Goal: Transaction & Acquisition: Purchase product/service

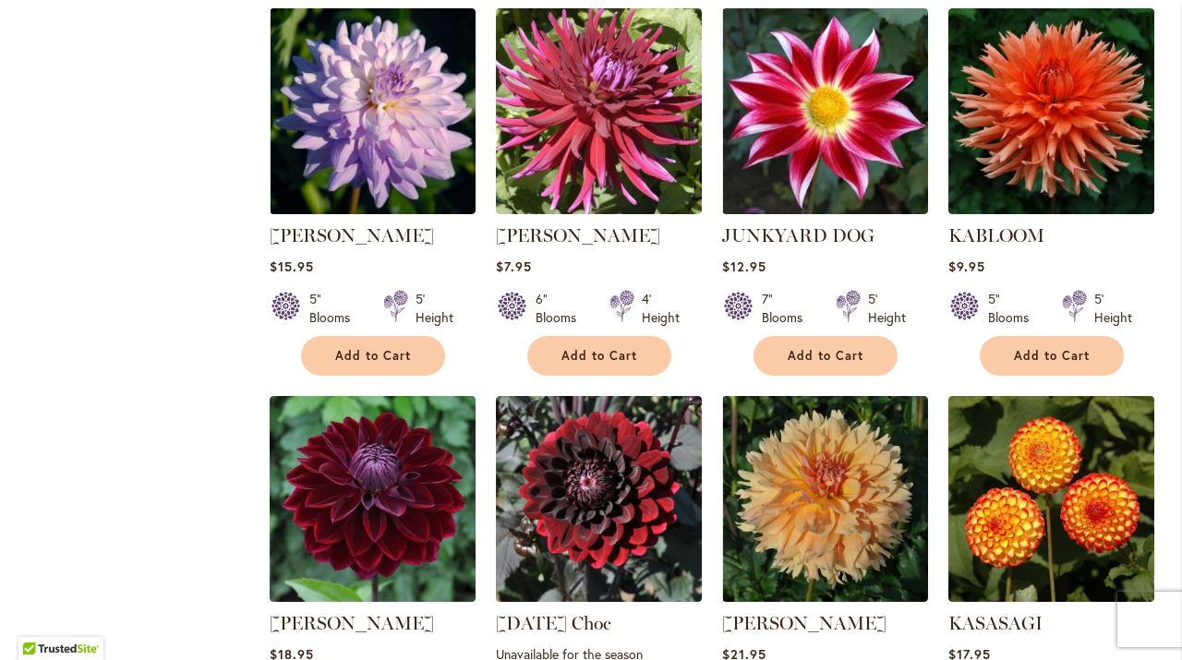
scroll to position [2072, 0]
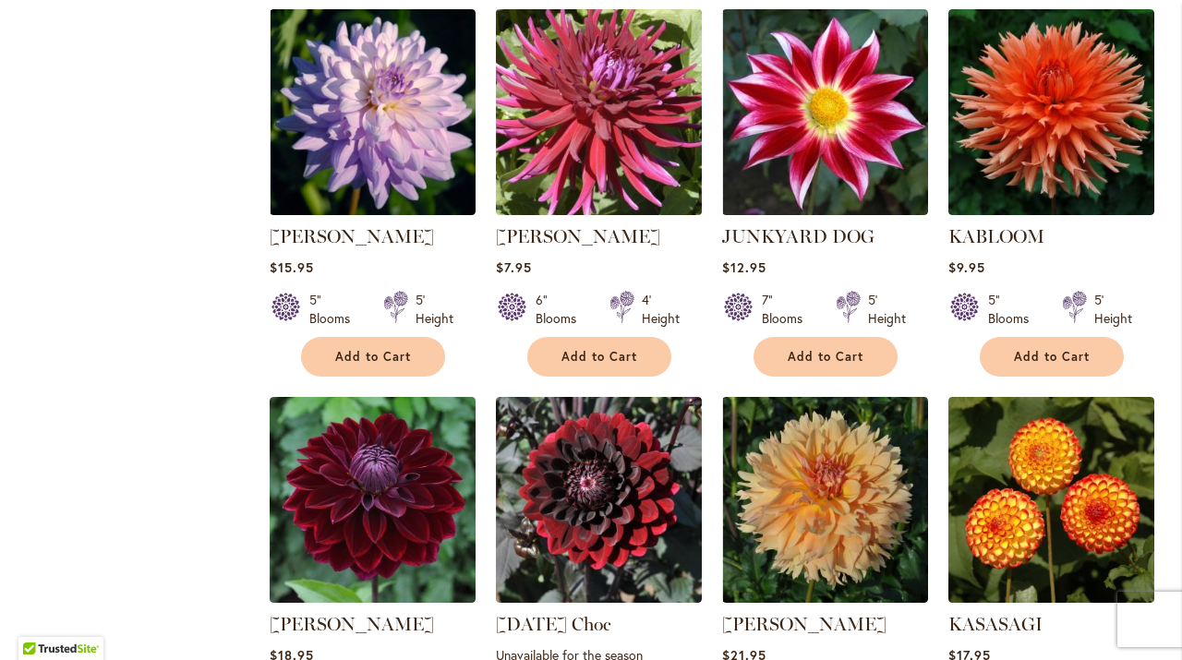
click at [572, 102] on img at bounding box center [598, 113] width 216 height 216
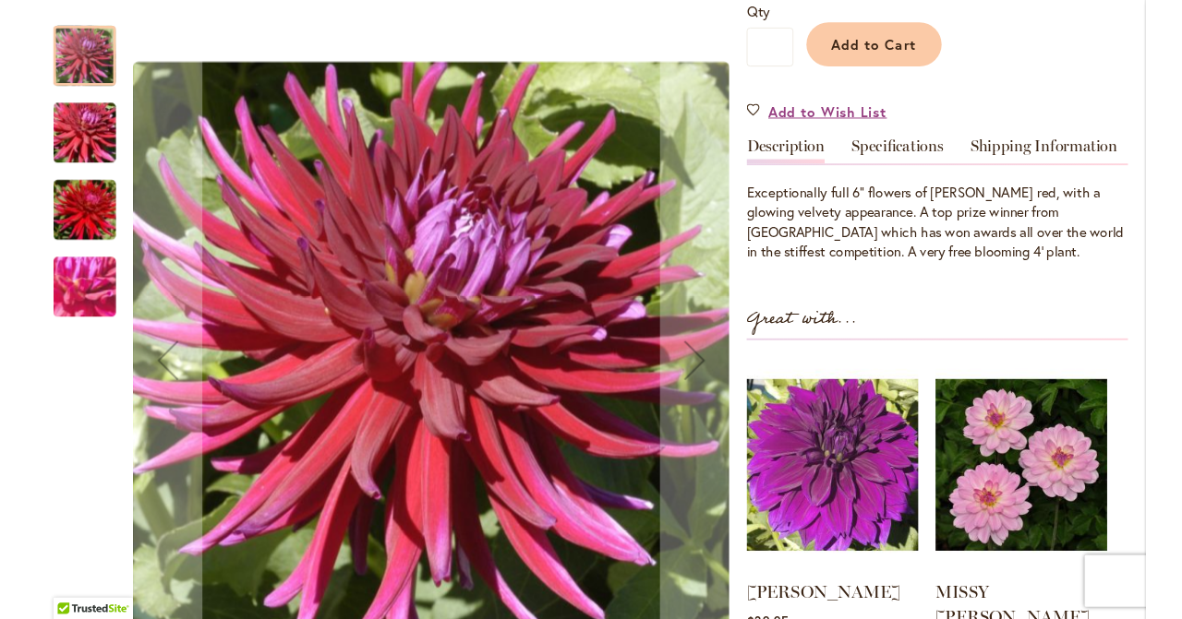
scroll to position [462, 0]
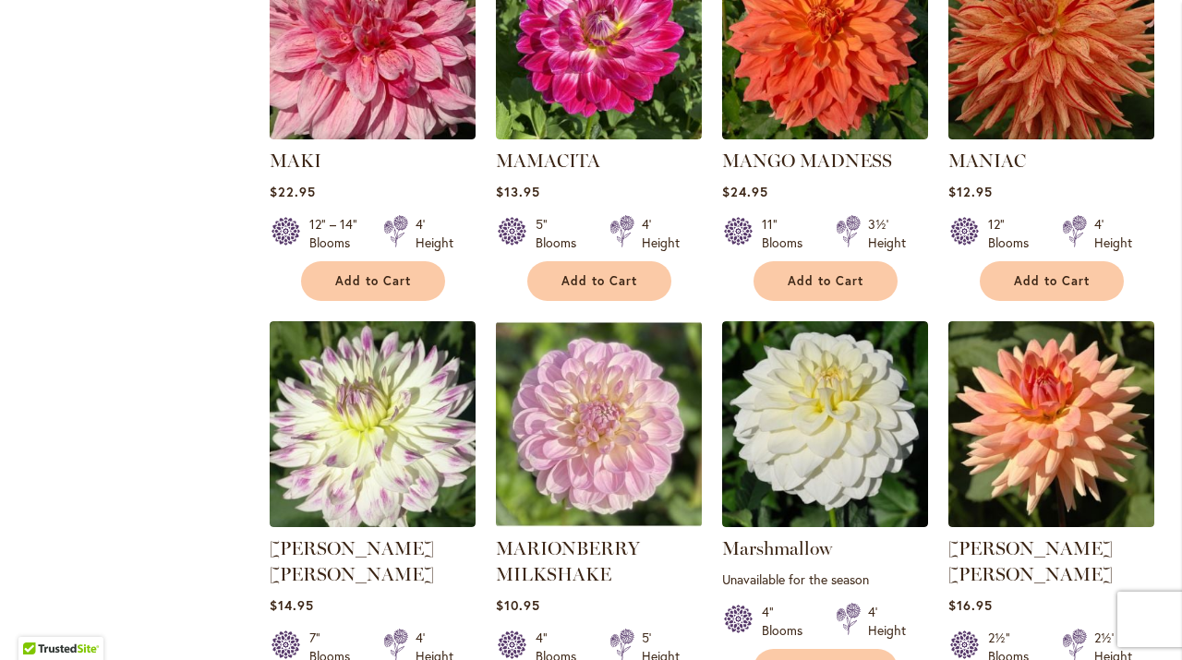
scroll to position [6136, 0]
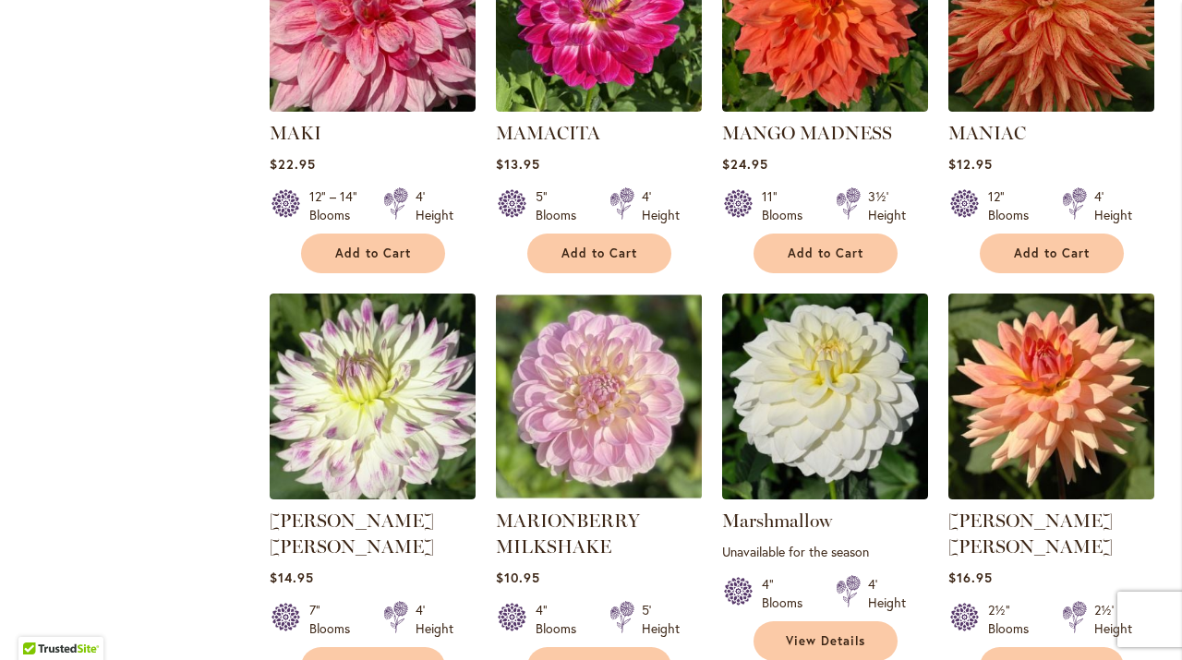
scroll to position [6159, 0]
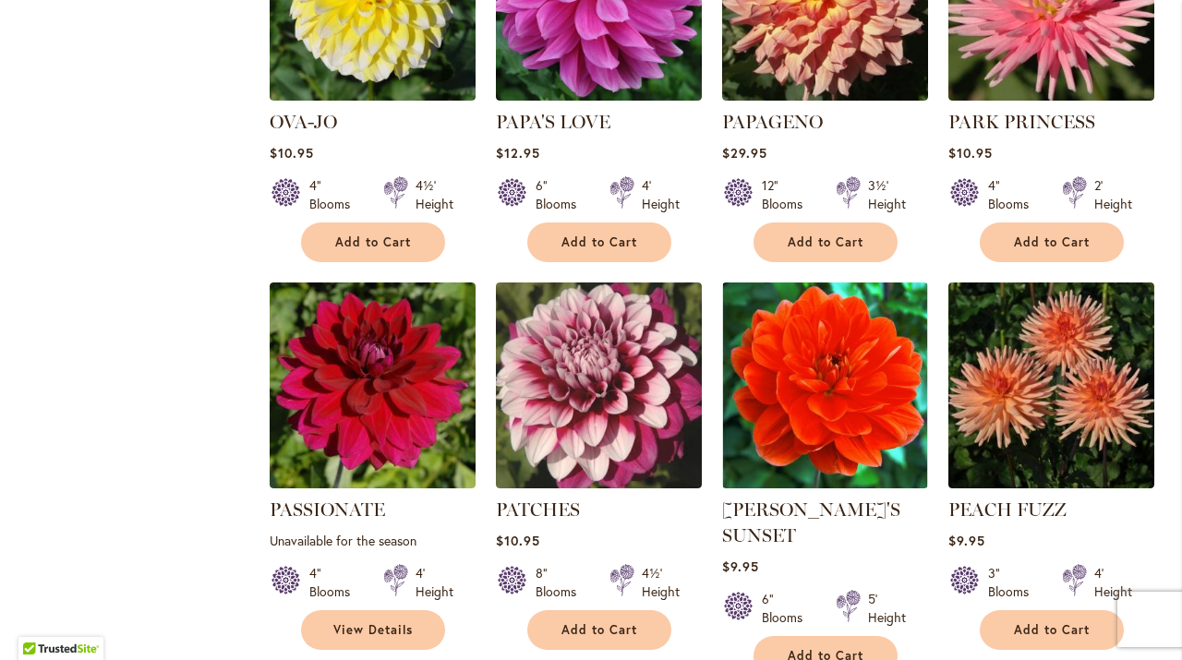
scroll to position [4546, 0]
